Goal: Task Accomplishment & Management: Use online tool/utility

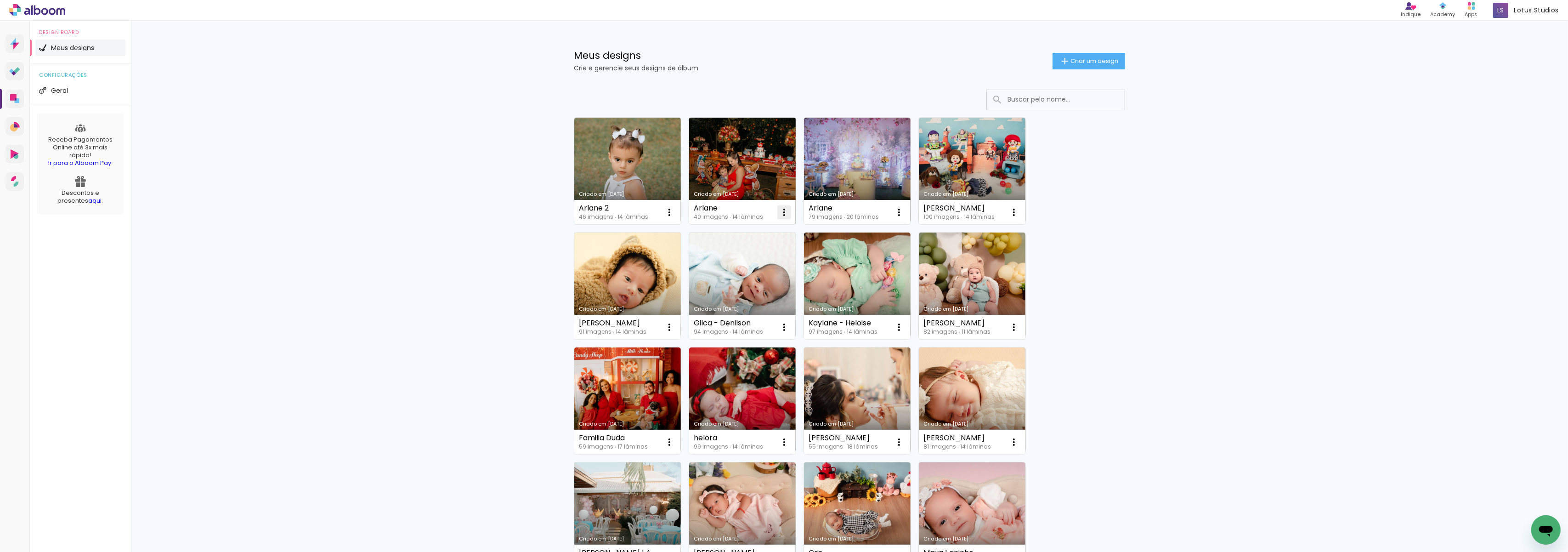
click at [675, 212] on iron-icon at bounding box center [669, 212] width 11 height 11
click at [723, 212] on div "Arlane" at bounding box center [728, 209] width 69 height 8
click at [724, 168] on link "Criado em [DATE]" at bounding box center [743, 171] width 107 height 107
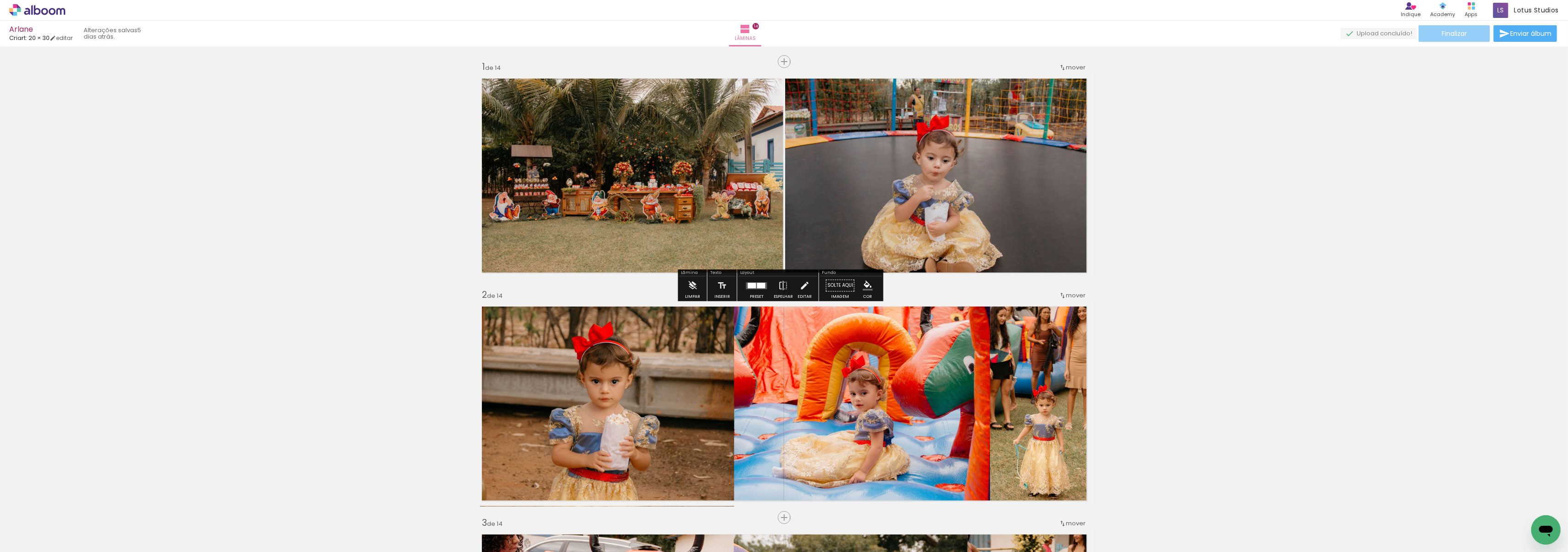
click at [1481, 39] on paper-button "Finalizar" at bounding box center [1454, 34] width 72 height 17
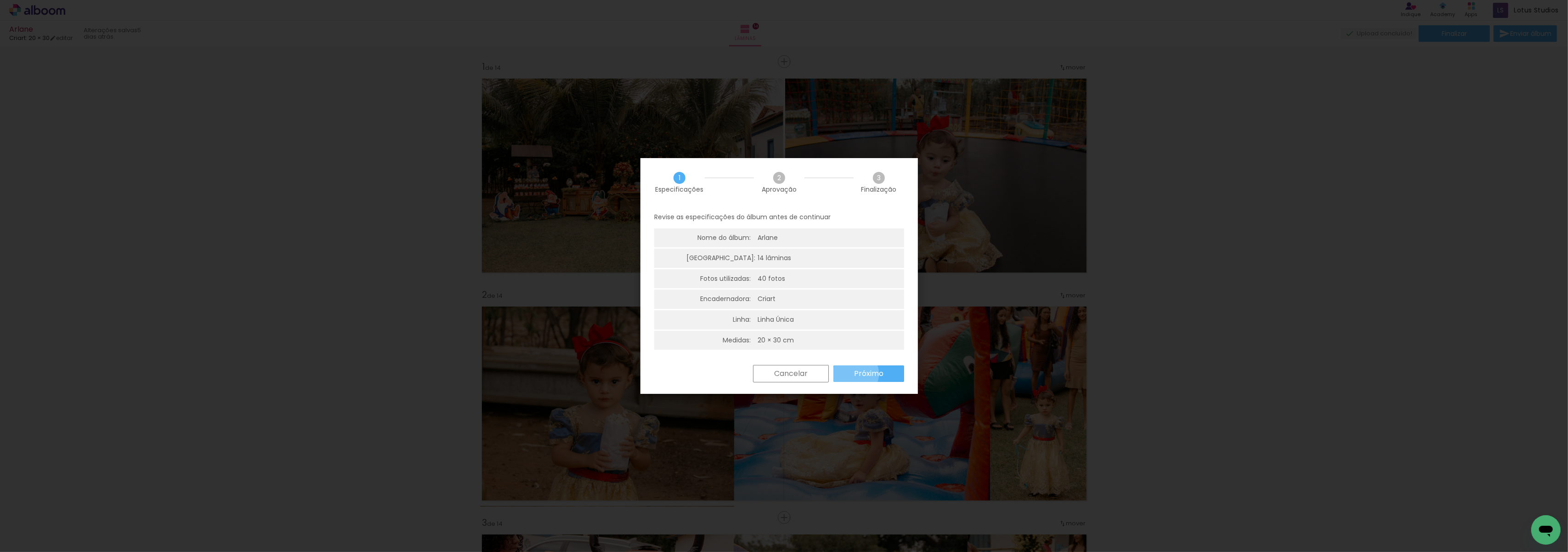
click at [0, 0] on slot "Próximo" at bounding box center [0, 0] width 0 height 0
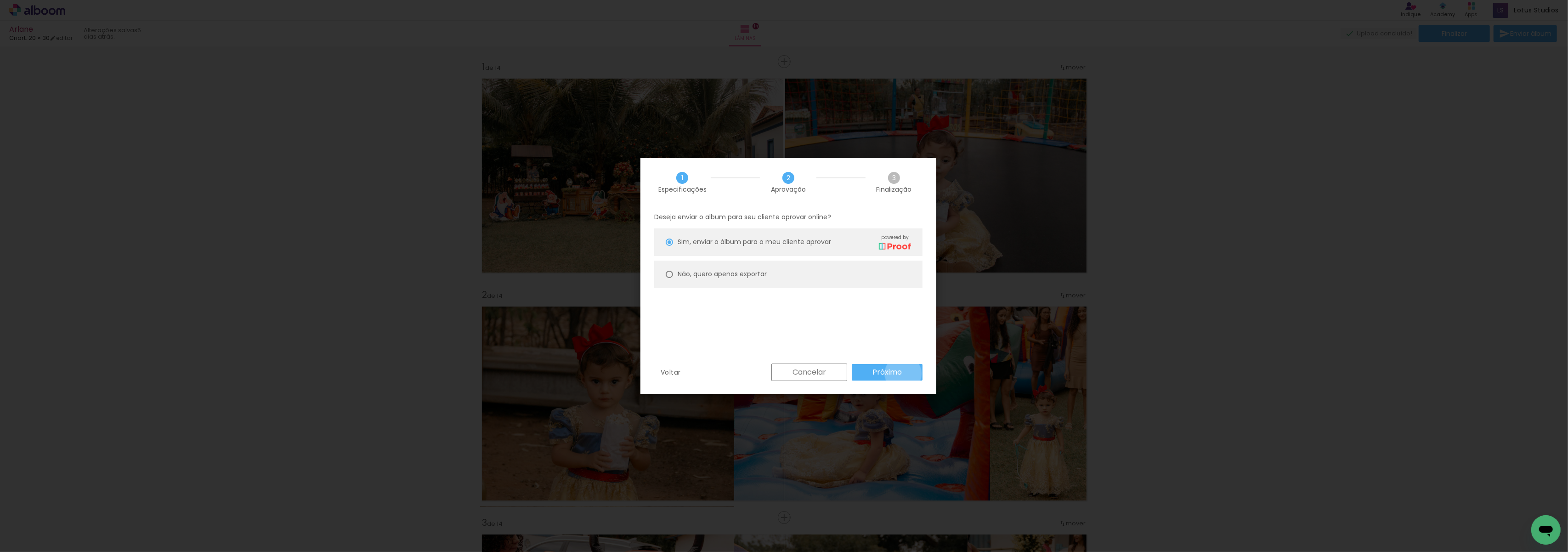
click at [903, 374] on paper-button "Próximo" at bounding box center [886, 372] width 71 height 17
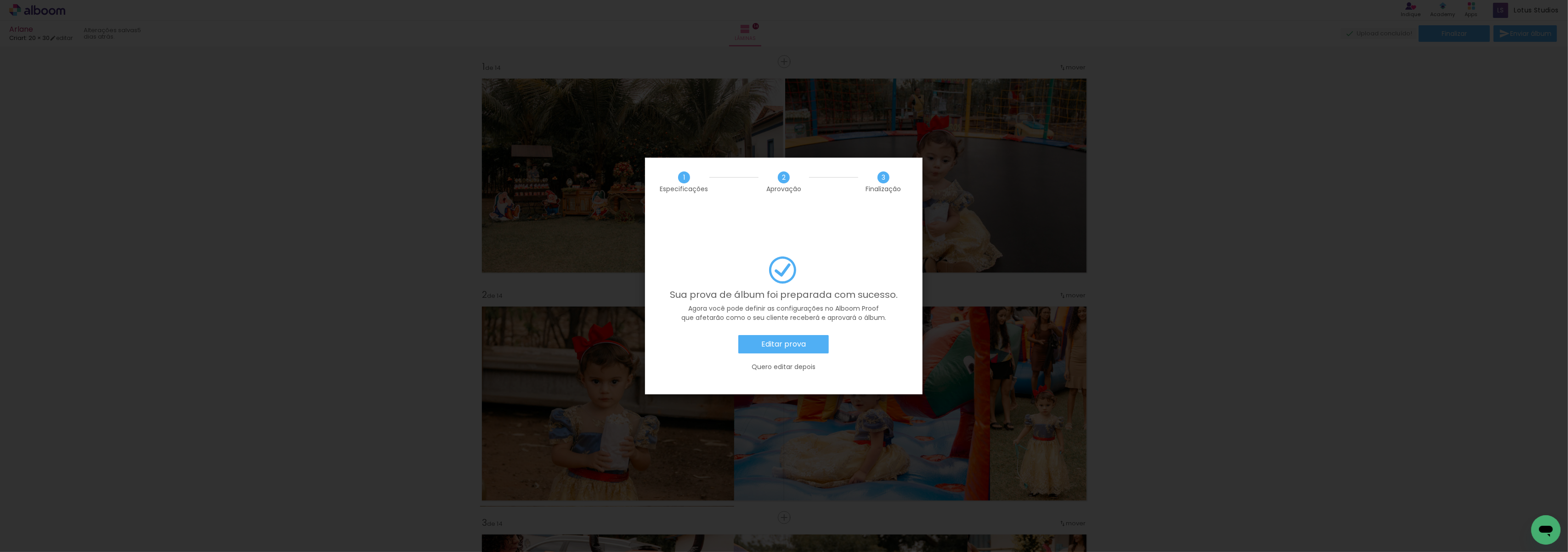
click at [0, 0] on slot "Editar prova" at bounding box center [0, 0] width 0 height 0
